Goal: Use online tool/utility: Use online tool/utility

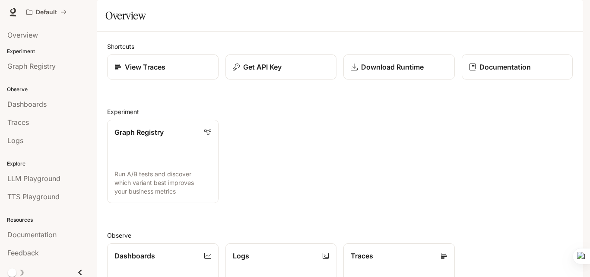
scroll to position [4, 0]
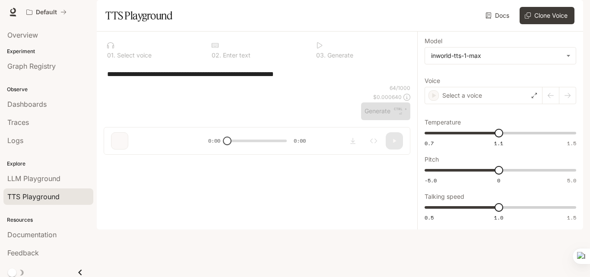
click at [108, 79] on textarea "**********" at bounding box center [257, 74] width 300 height 10
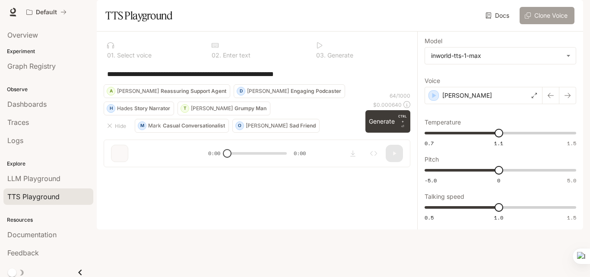
click at [539, 24] on button "Clone Voice" at bounding box center [547, 15] width 55 height 17
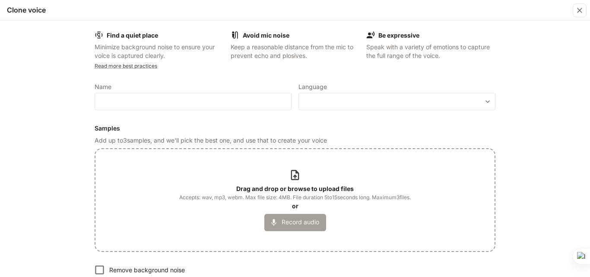
click at [304, 222] on button "Record audio" at bounding box center [295, 222] width 62 height 17
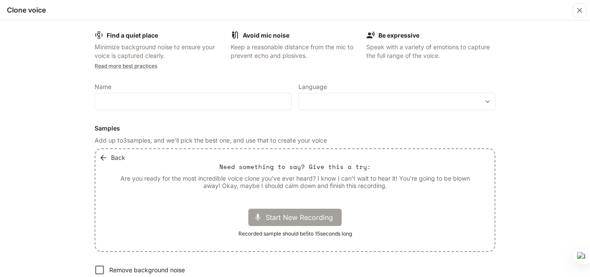
click at [301, 220] on span "Start New Recording" at bounding box center [302, 217] width 73 height 10
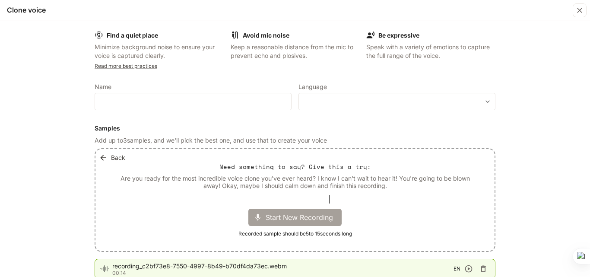
click at [266, 216] on span "Start New Recording" at bounding box center [302, 217] width 73 height 10
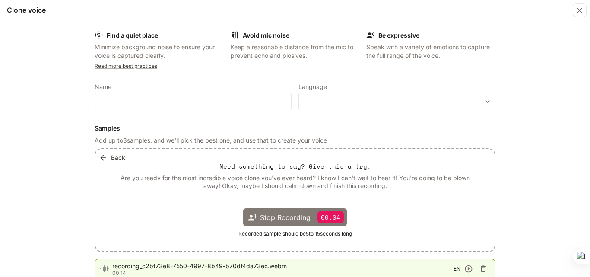
scroll to position [46, 0]
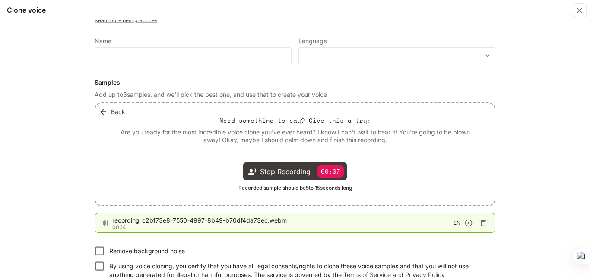
click at [187, 223] on span "recording_c2bf73e8-7550-4997-8b49-b70df4da73ec.webm" at bounding box center [282, 220] width 341 height 9
click at [467, 223] on icon "button" at bounding box center [468, 222] width 7 height 7
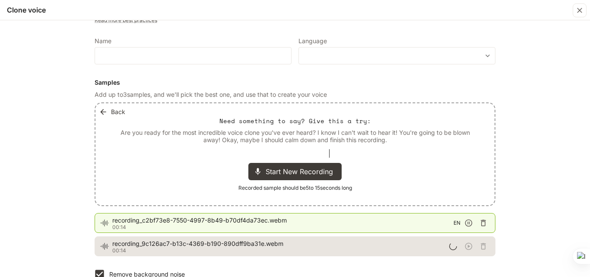
scroll to position [102, 0]
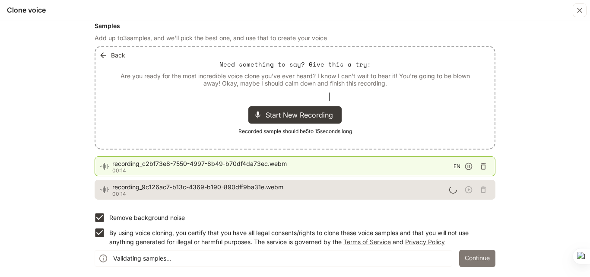
click at [473, 254] on button "Continue" at bounding box center [477, 258] width 36 height 17
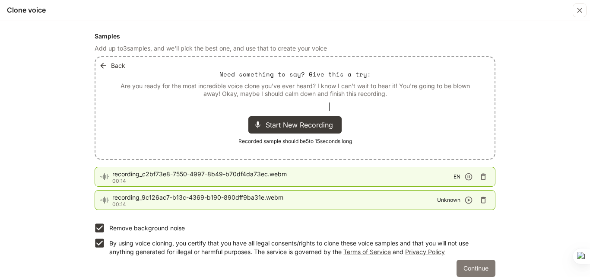
scroll to position [113, 0]
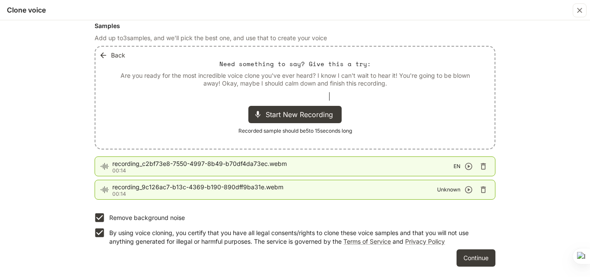
click at [466, 188] on icon "button" at bounding box center [468, 189] width 9 height 9
click at [466, 164] on icon "button" at bounding box center [468, 166] width 9 height 9
click at [484, 187] on icon "button" at bounding box center [483, 189] width 9 height 9
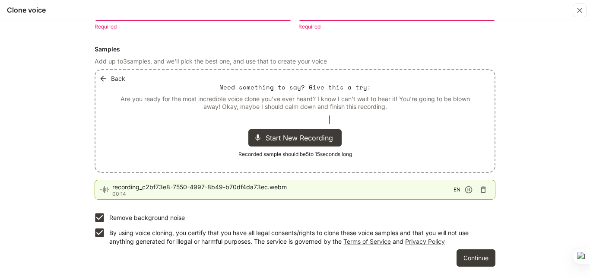
scroll to position [89, 0]
click at [479, 256] on button "Continue" at bounding box center [476, 257] width 39 height 17
click at [461, 259] on button "Continue" at bounding box center [476, 257] width 39 height 17
click at [467, 256] on button "Continue" at bounding box center [476, 257] width 39 height 17
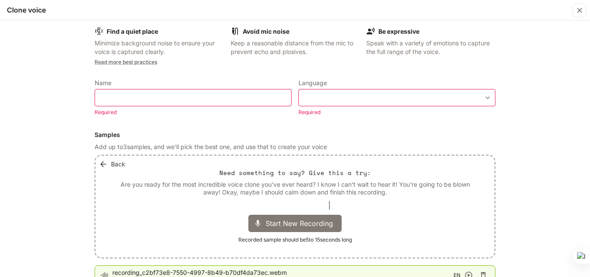
scroll to position [3, 0]
click at [263, 98] on input "text" at bounding box center [193, 98] width 196 height 9
type input "****"
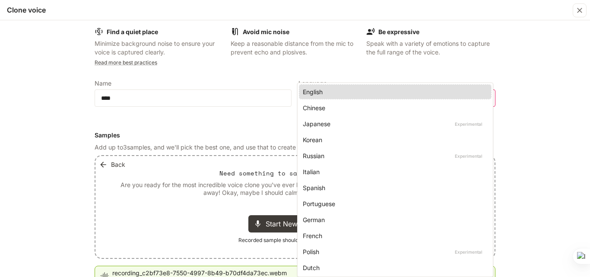
click at [485, 98] on body "**********" at bounding box center [295, 138] width 590 height 277
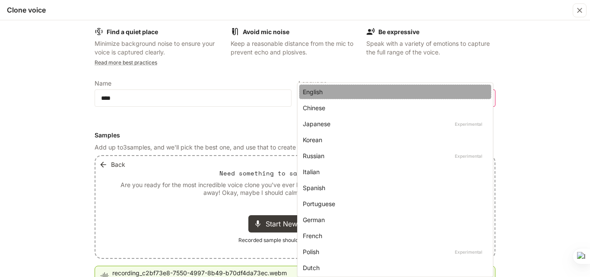
click at [469, 92] on div "English" at bounding box center [393, 91] width 181 height 9
type input "*****"
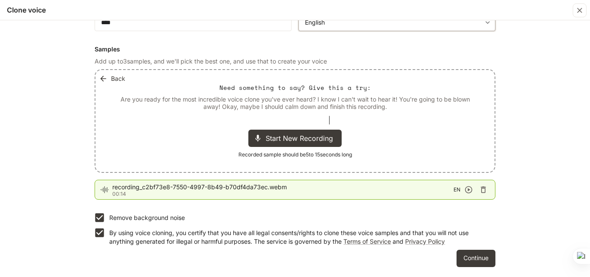
scroll to position [48, 0]
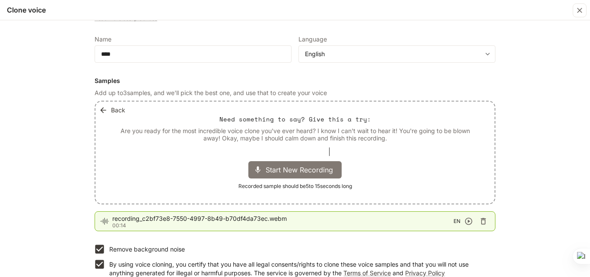
click at [299, 167] on span "Start New Recording" at bounding box center [302, 170] width 73 height 10
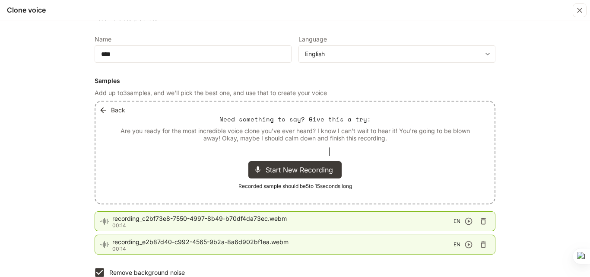
scroll to position [101, 0]
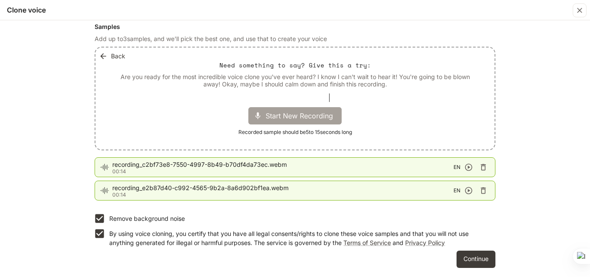
click at [317, 111] on span "Start New Recording" at bounding box center [302, 116] width 73 height 10
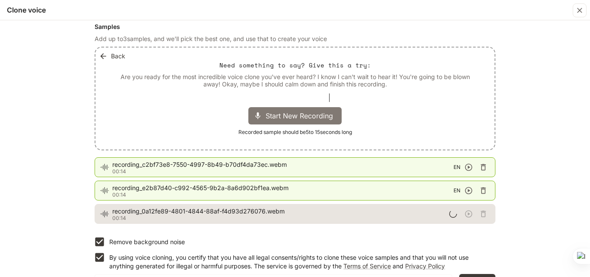
scroll to position [126, 0]
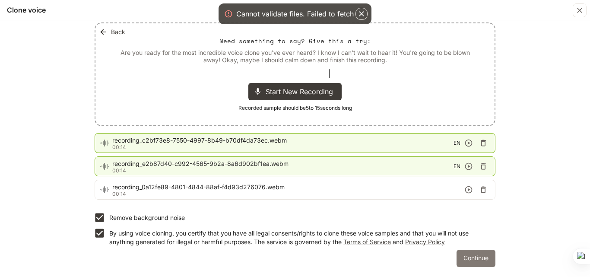
click at [476, 263] on button "Continue" at bounding box center [476, 258] width 39 height 17
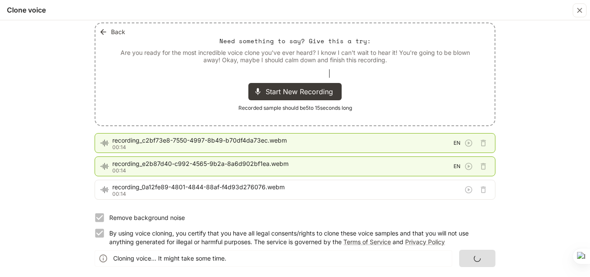
click at [390, 217] on label "Remove background noise" at bounding box center [289, 217] width 399 height 15
click at [421, 209] on form "Find a quiet place Minimize background noise to ensure your voice is captured c…" at bounding box center [295, 85] width 401 height 361
